Goal: Information Seeking & Learning: Learn about a topic

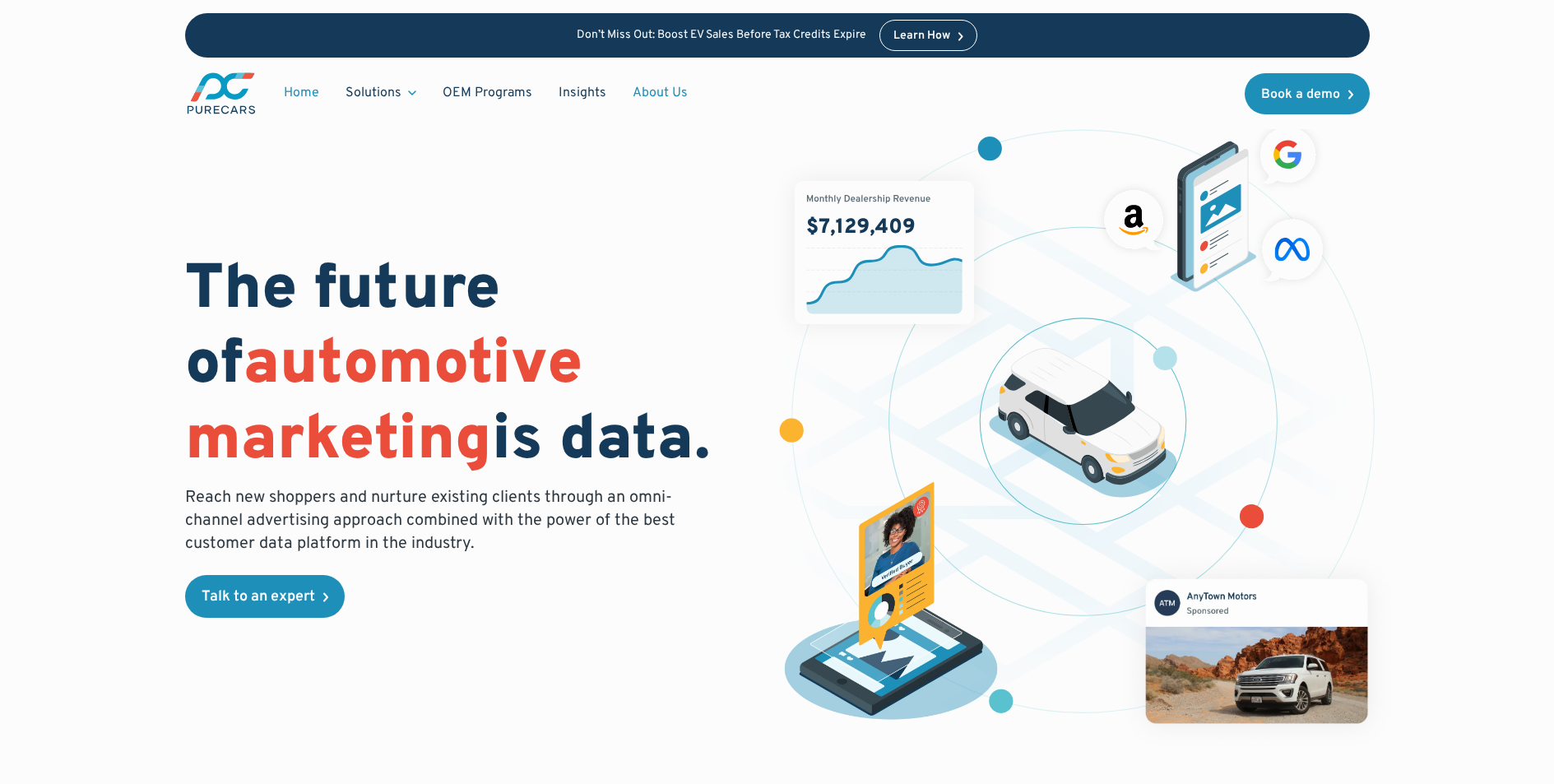
click at [646, 94] on link "About Us" at bounding box center [661, 93] width 82 height 31
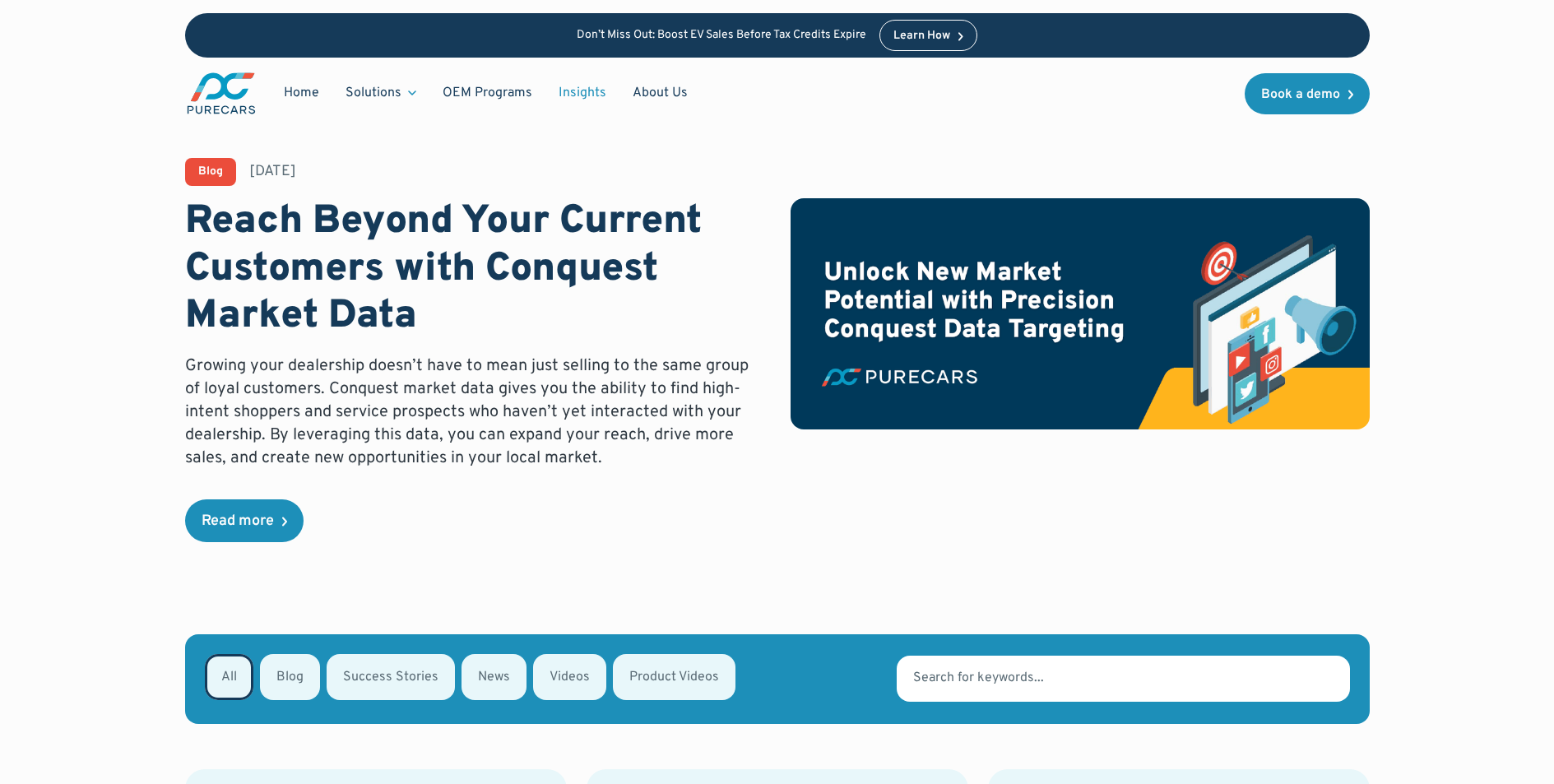
click at [356, 674] on div "Email Form" at bounding box center [390, 677] width 128 height 46
click at [354, 674] on input "Success Stories" at bounding box center [349, 676] width 11 height 11
radio input "true"
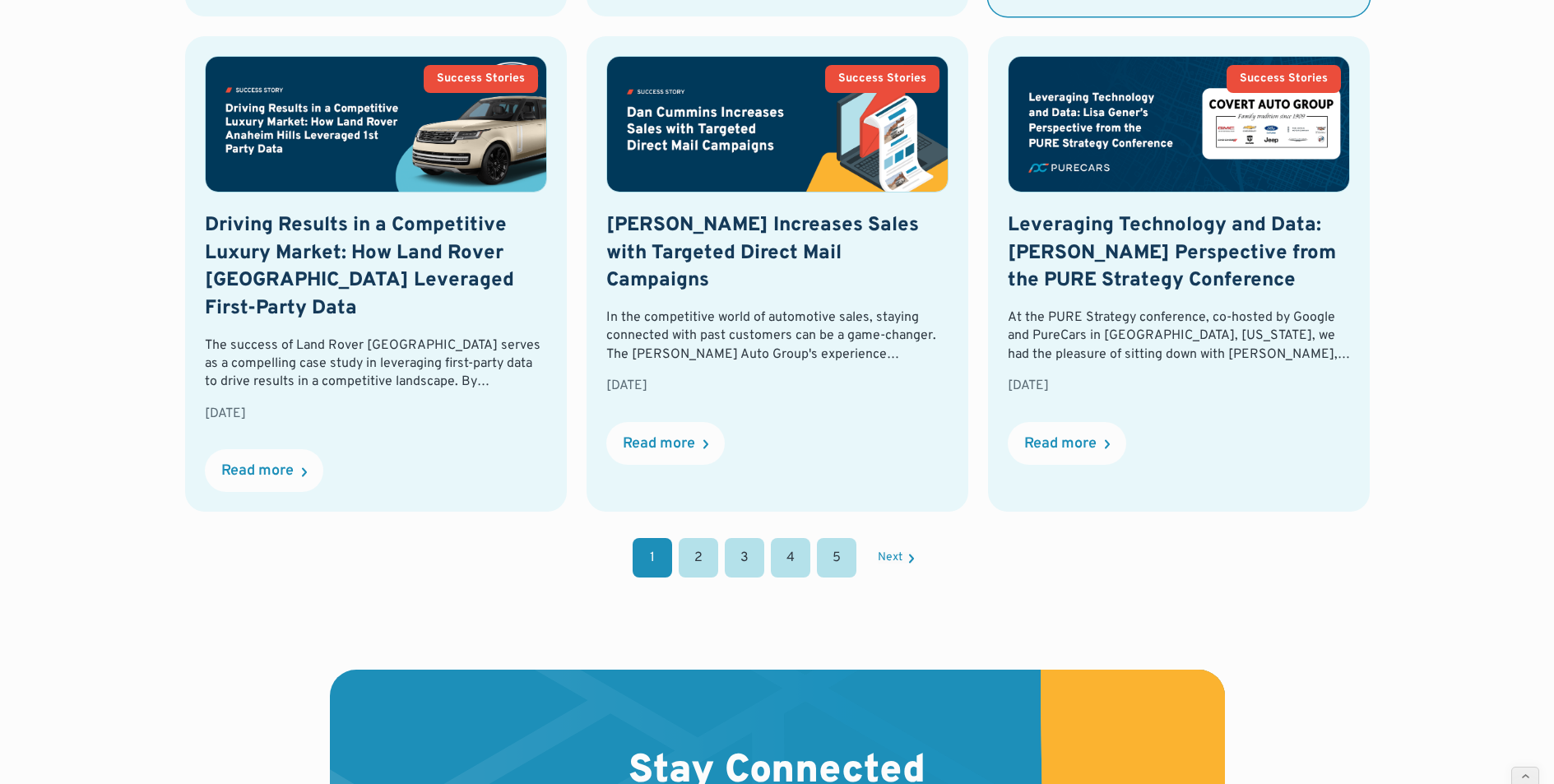
scroll to position [1708, 0]
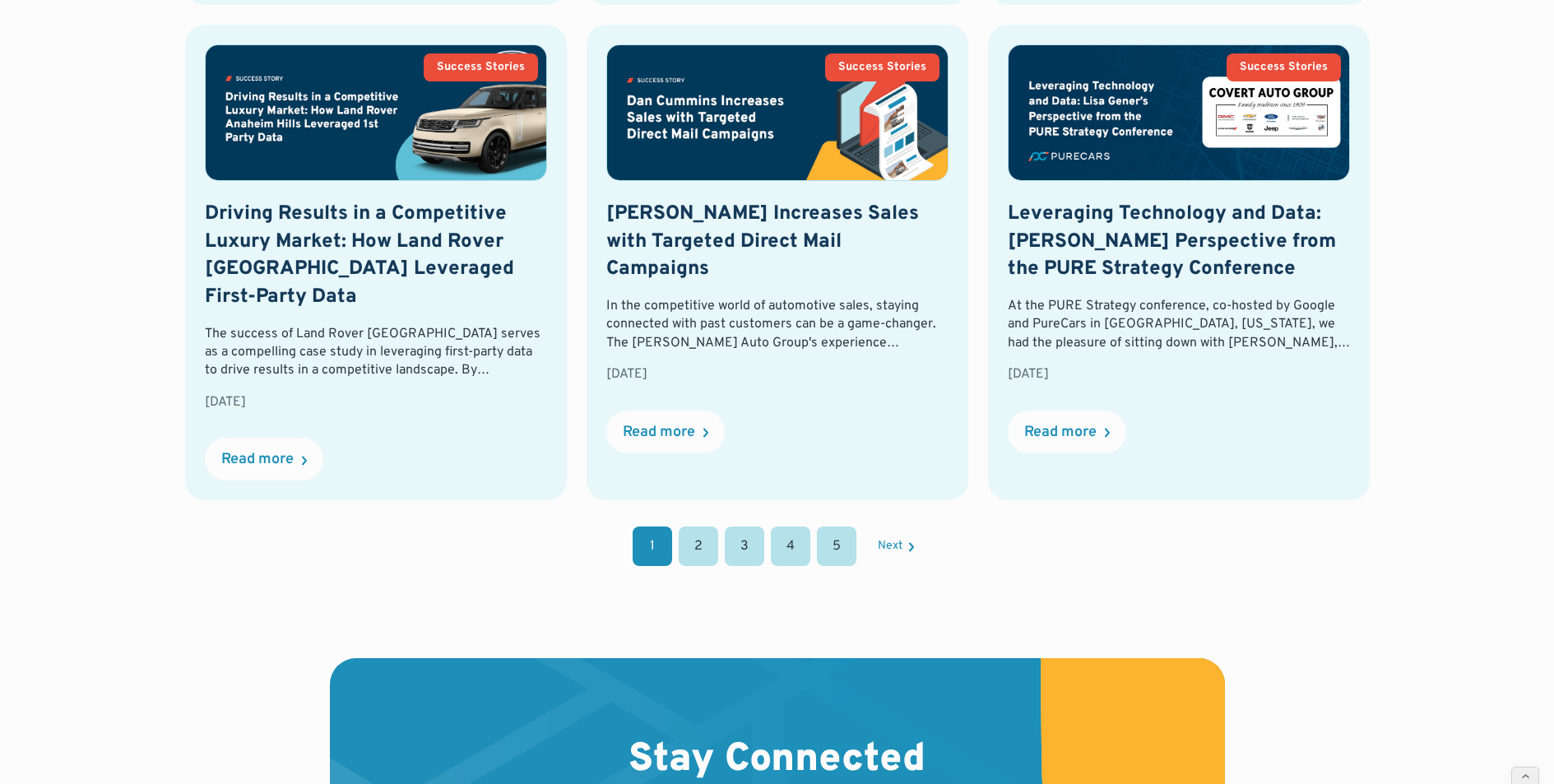
click at [885, 545] on div "Next" at bounding box center [890, 546] width 25 height 12
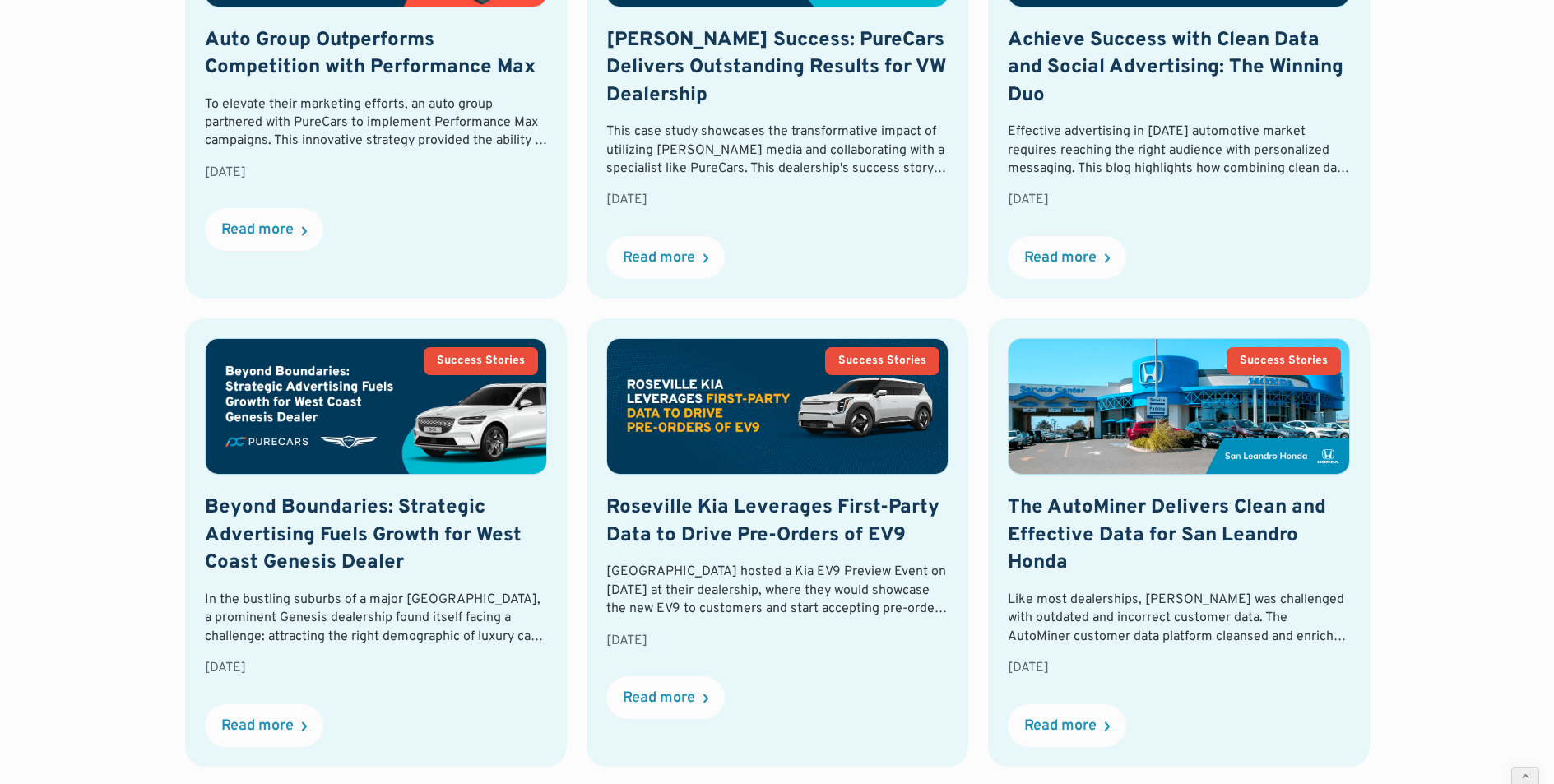
scroll to position [370, 0]
